Goal: Find specific page/section: Find specific page/section

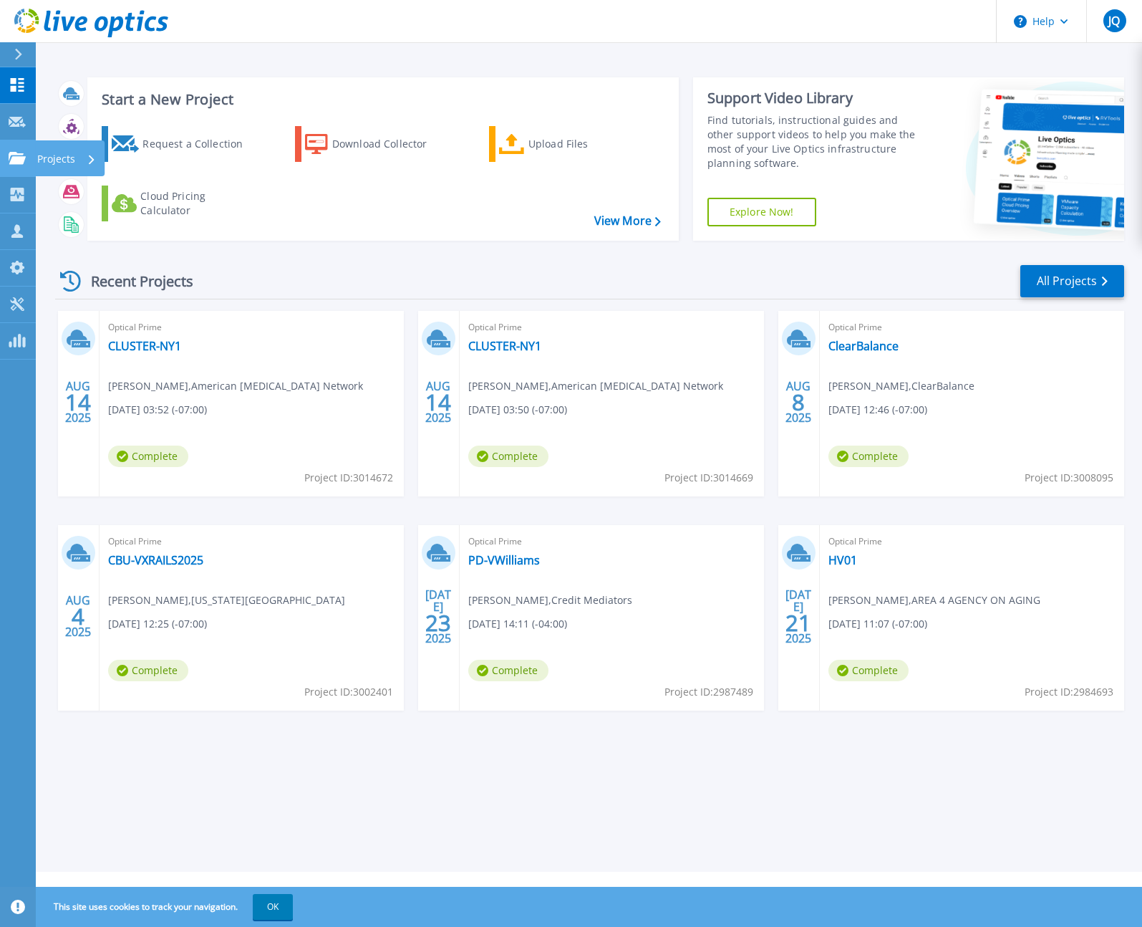
click at [7, 161] on link "Projects Projects" at bounding box center [18, 158] width 36 height 37
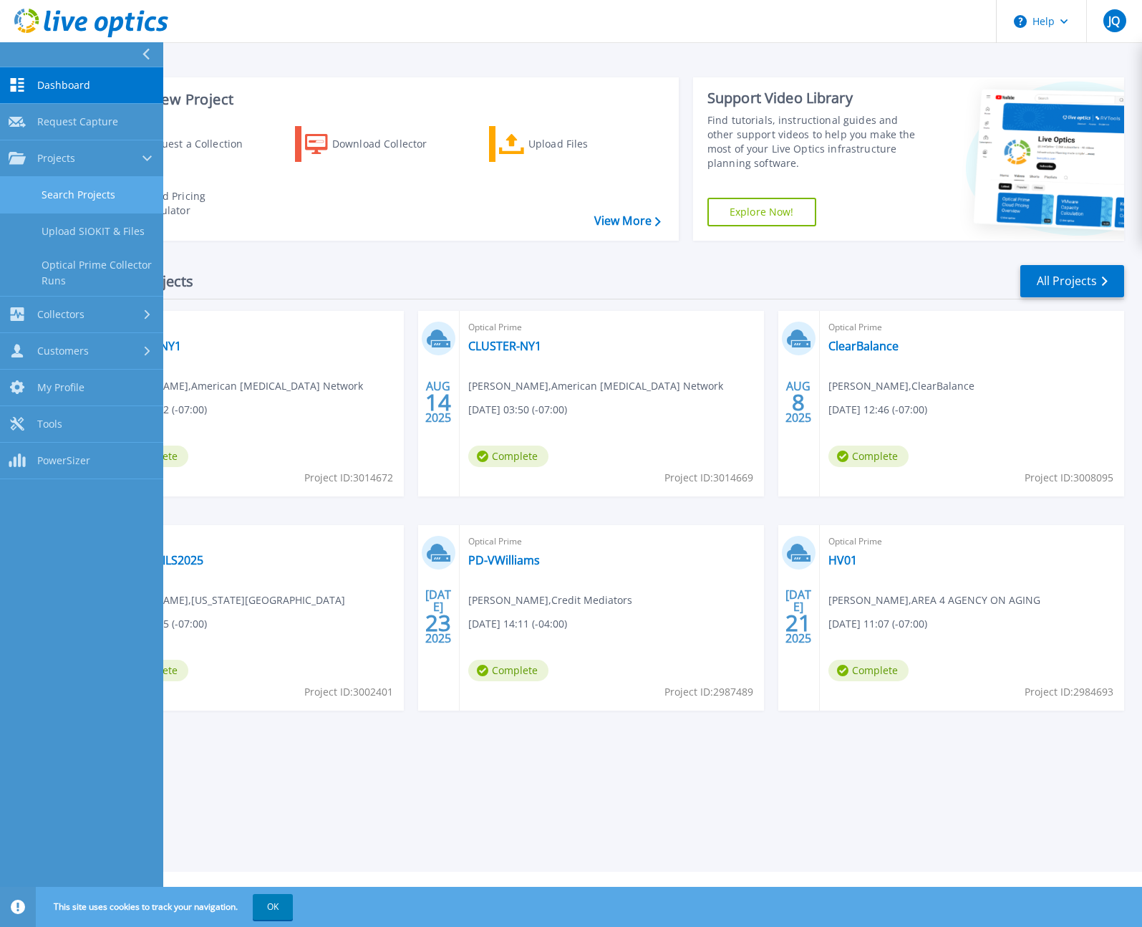
click at [73, 196] on link "Search Projects" at bounding box center [81, 195] width 163 height 37
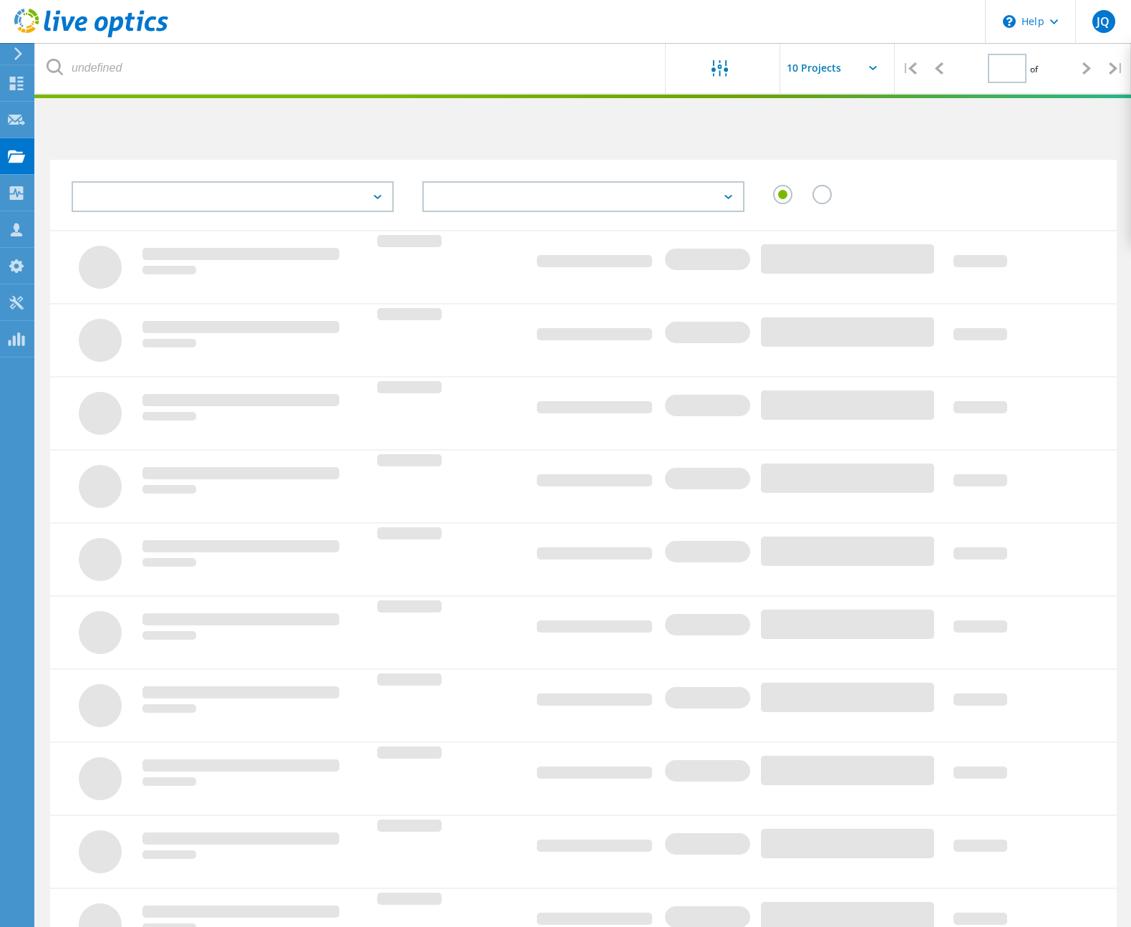
type input "1"
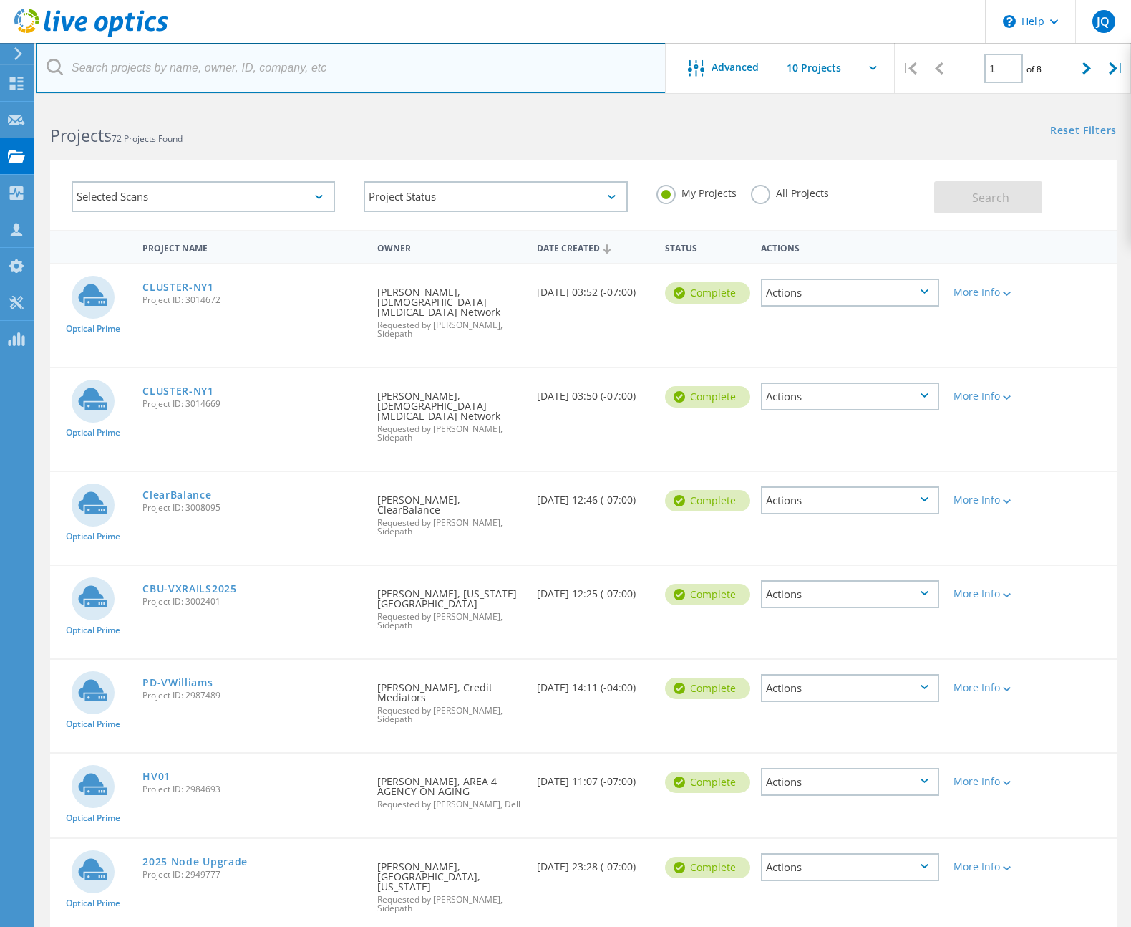
click at [226, 62] on input "text" at bounding box center [351, 68] width 631 height 50
type input "james"
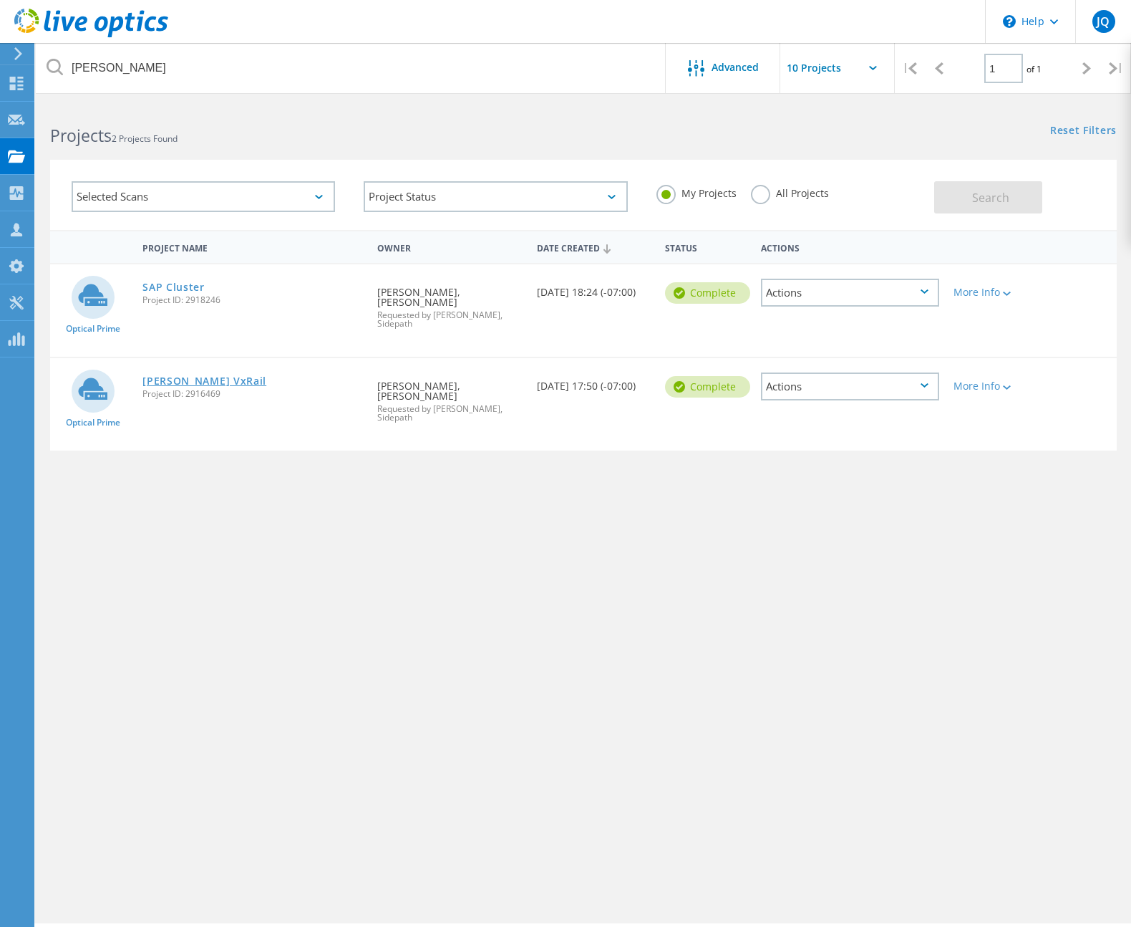
click at [164, 376] on link "Irv VxRail" at bounding box center [204, 381] width 124 height 10
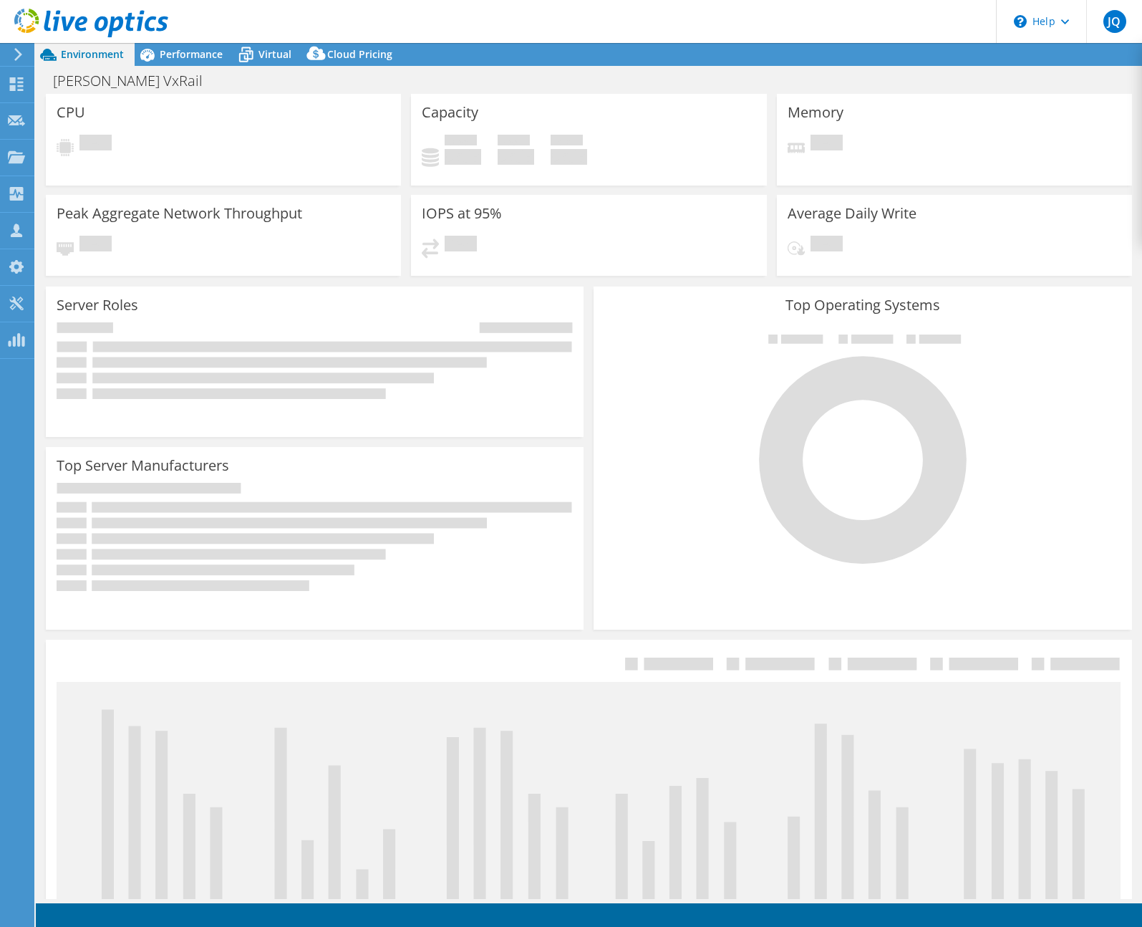
select select "USD"
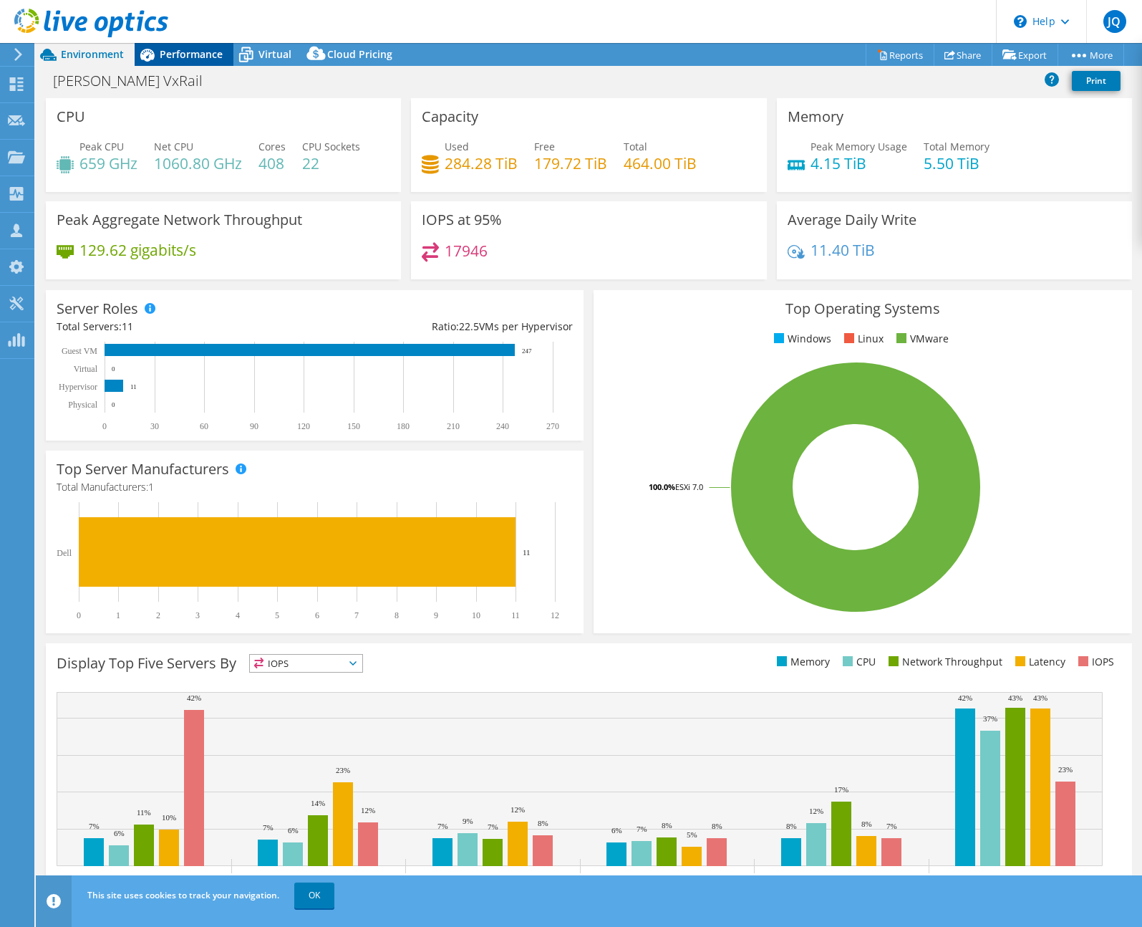
click at [174, 57] on span "Performance" at bounding box center [191, 54] width 63 height 14
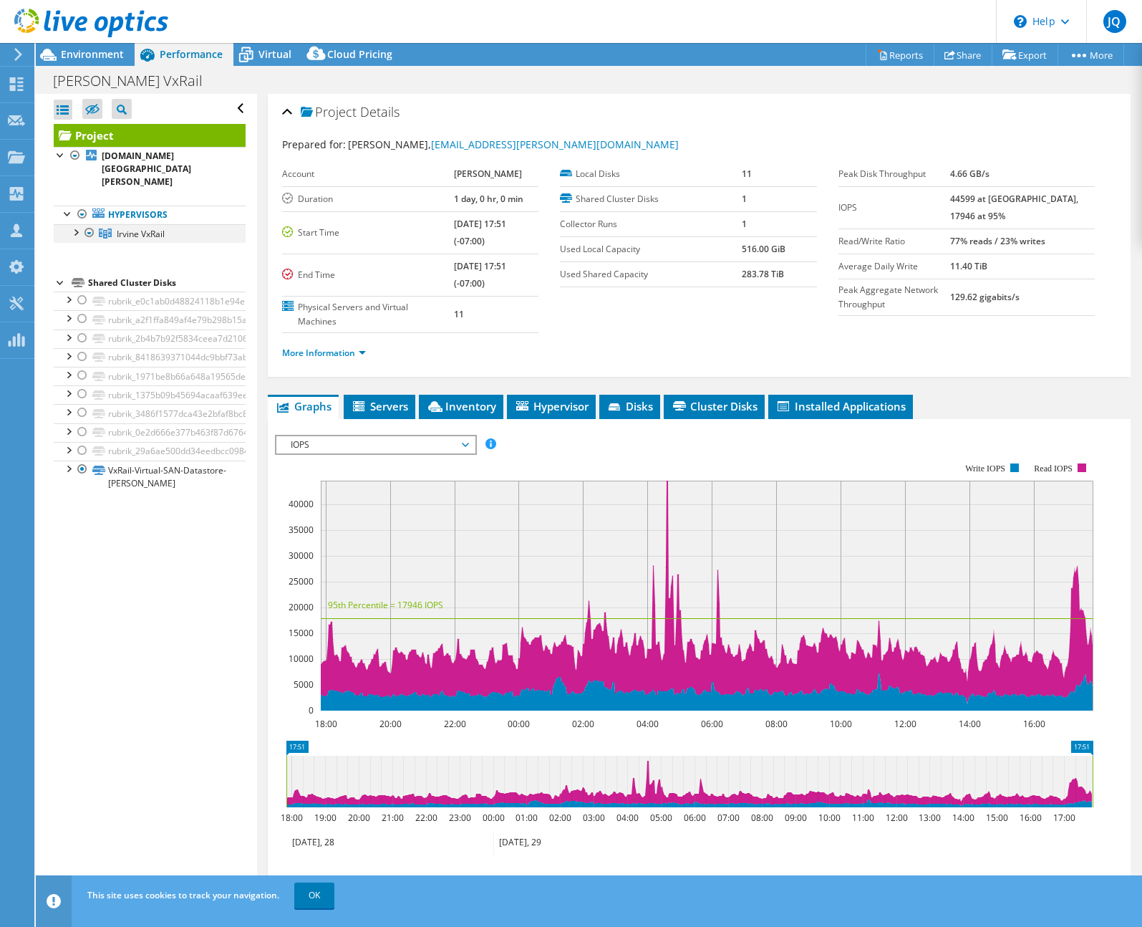
click at [74, 224] on div at bounding box center [75, 231] width 14 height 14
